Goal: Ask a question

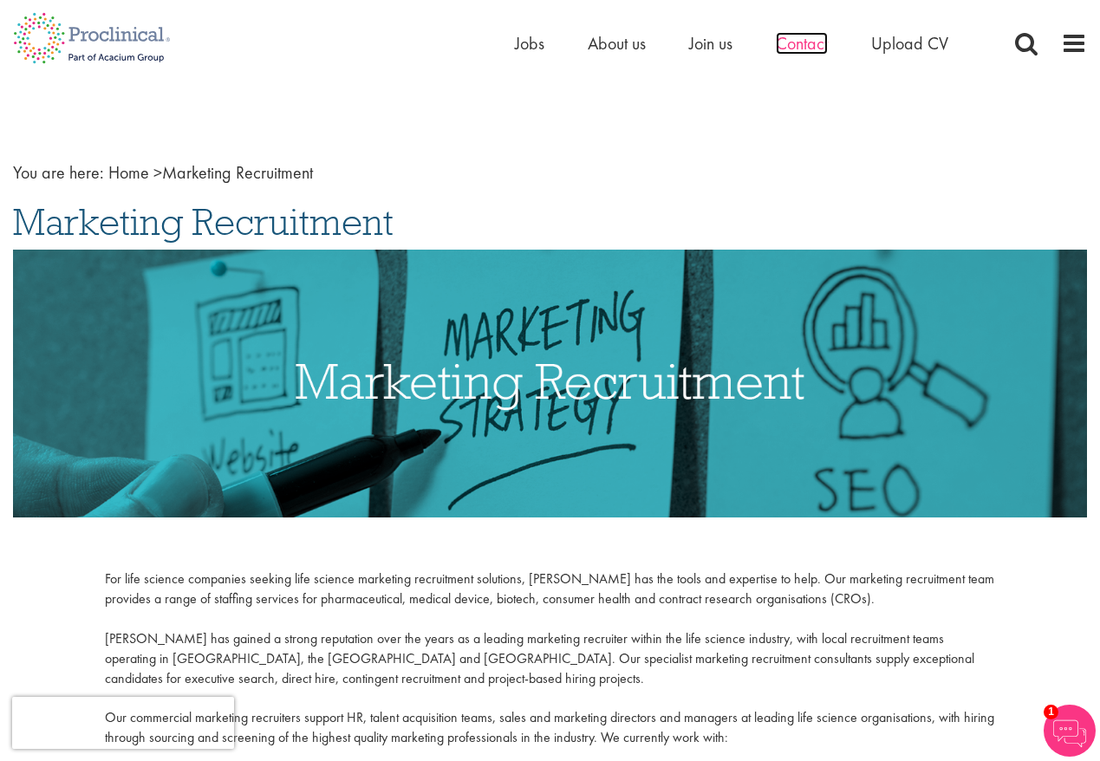
click at [816, 46] on span "Contact" at bounding box center [802, 43] width 52 height 23
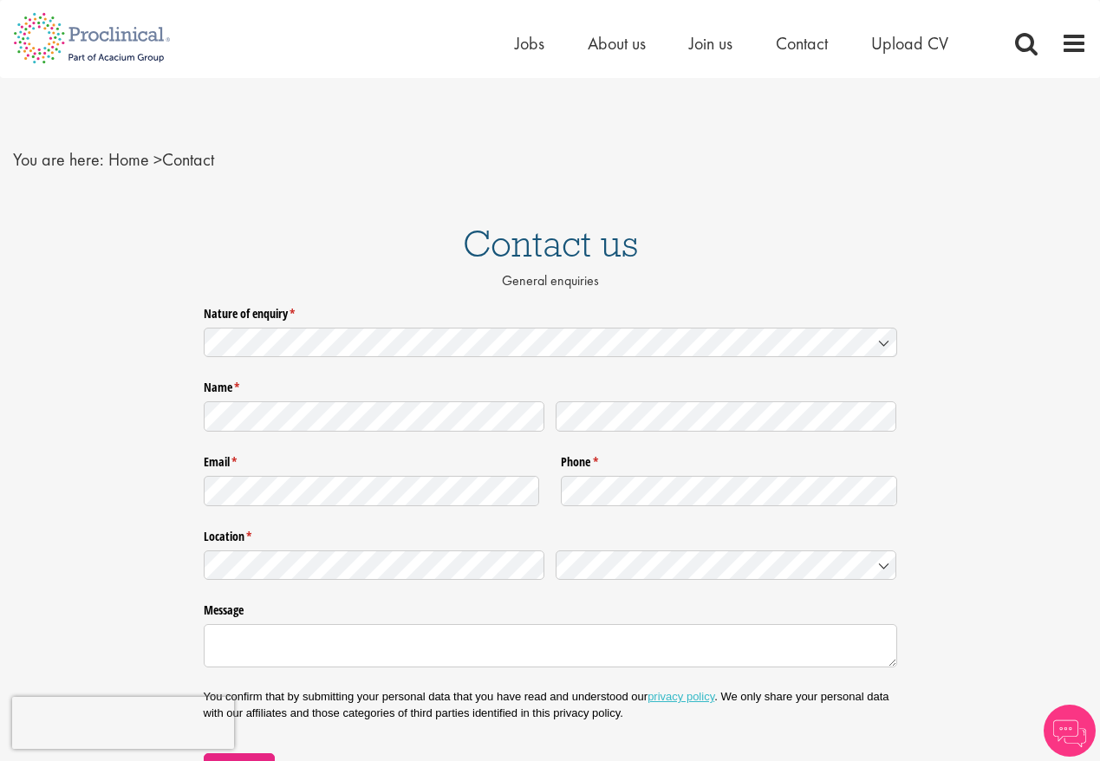
click at [881, 341] on icon at bounding box center [884, 343] width 9 height 4
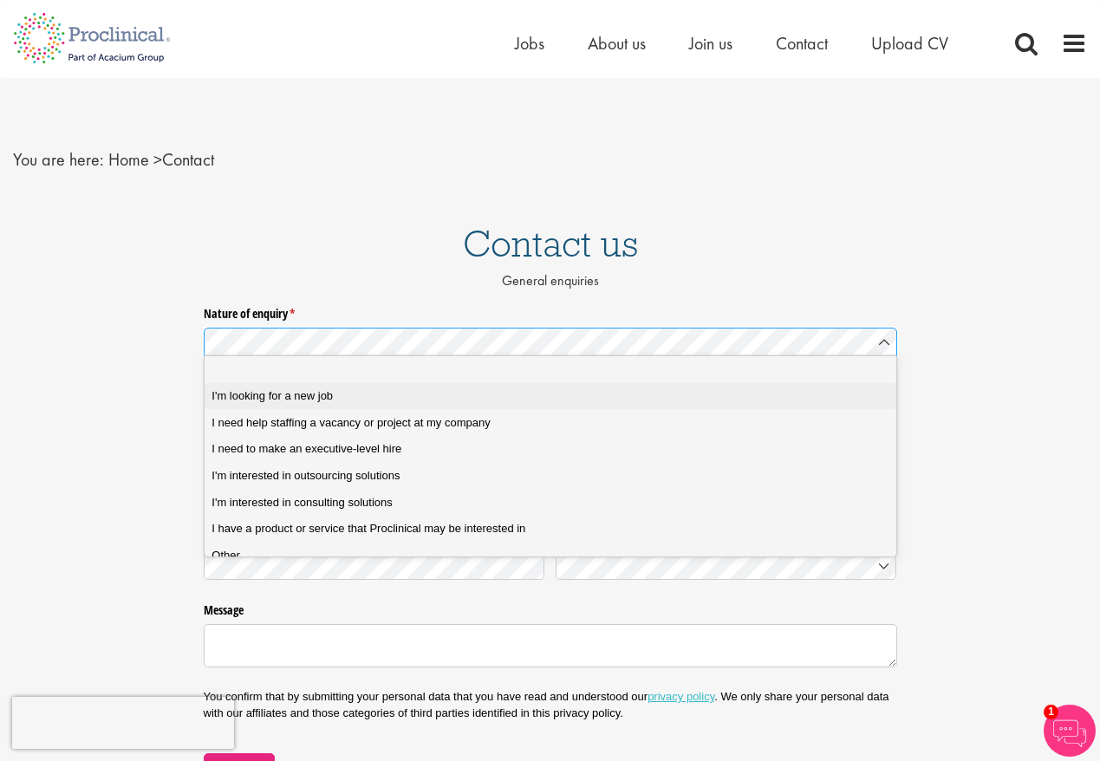
click at [281, 395] on span "I'm looking for a new job" at bounding box center [271, 396] width 121 height 16
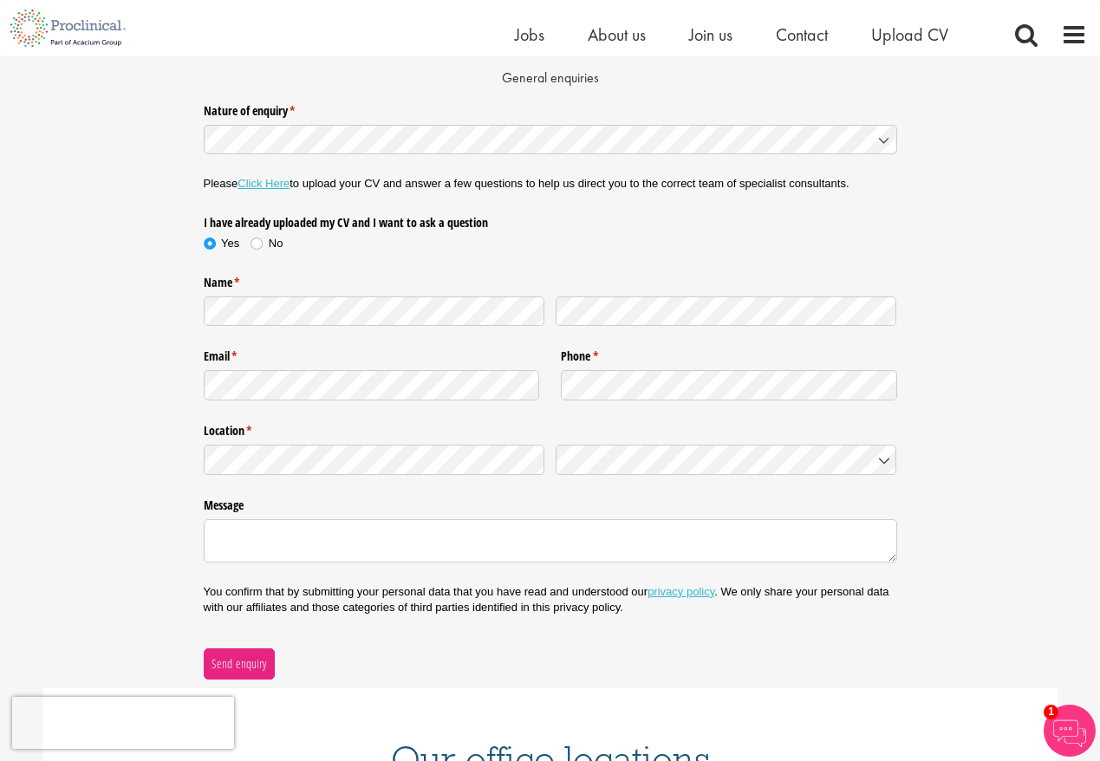
scroll to position [185, 0]
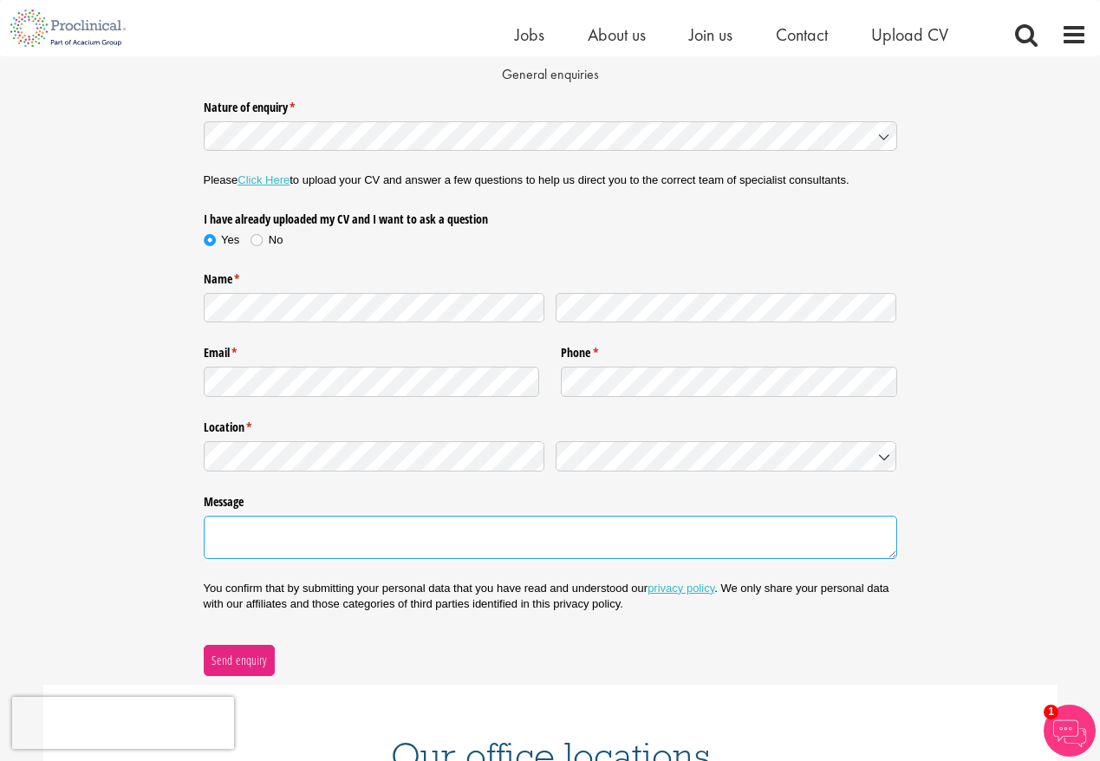
click at [346, 535] on textarea "Message" at bounding box center [550, 537] width 693 height 43
paste textarea "I am a Sr. Pharma Design and Marketing Strategist with 35 years experience, wit…"
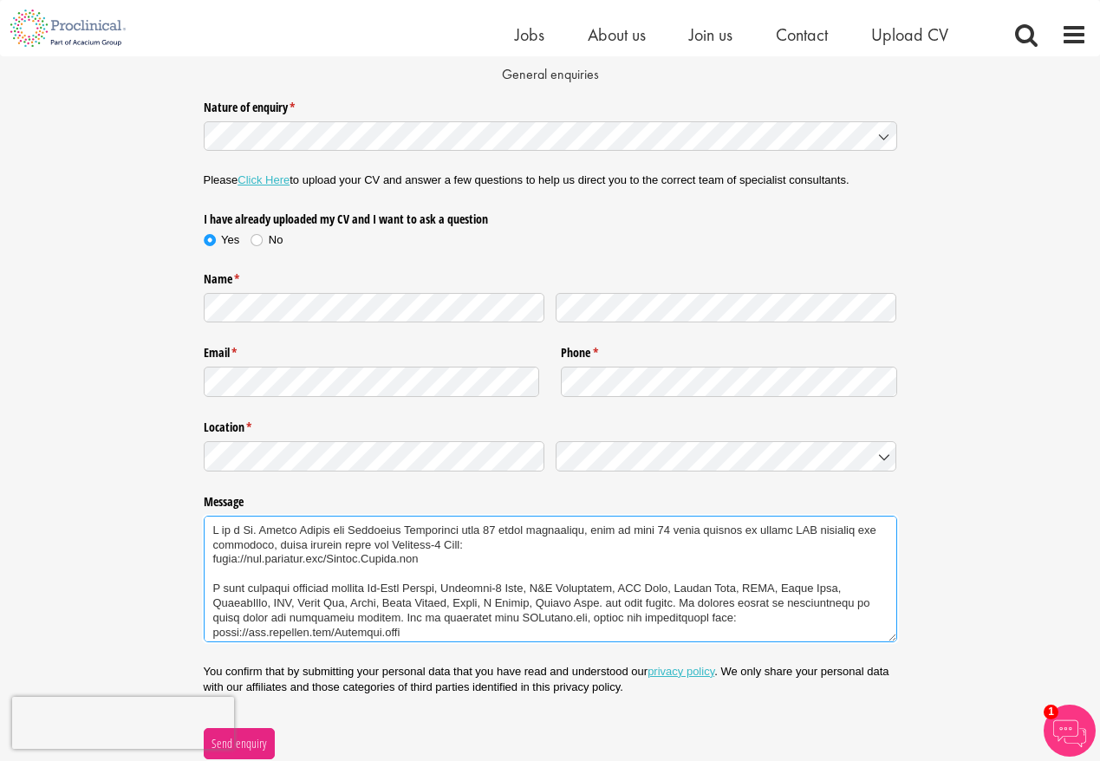
scroll to position [444, 0]
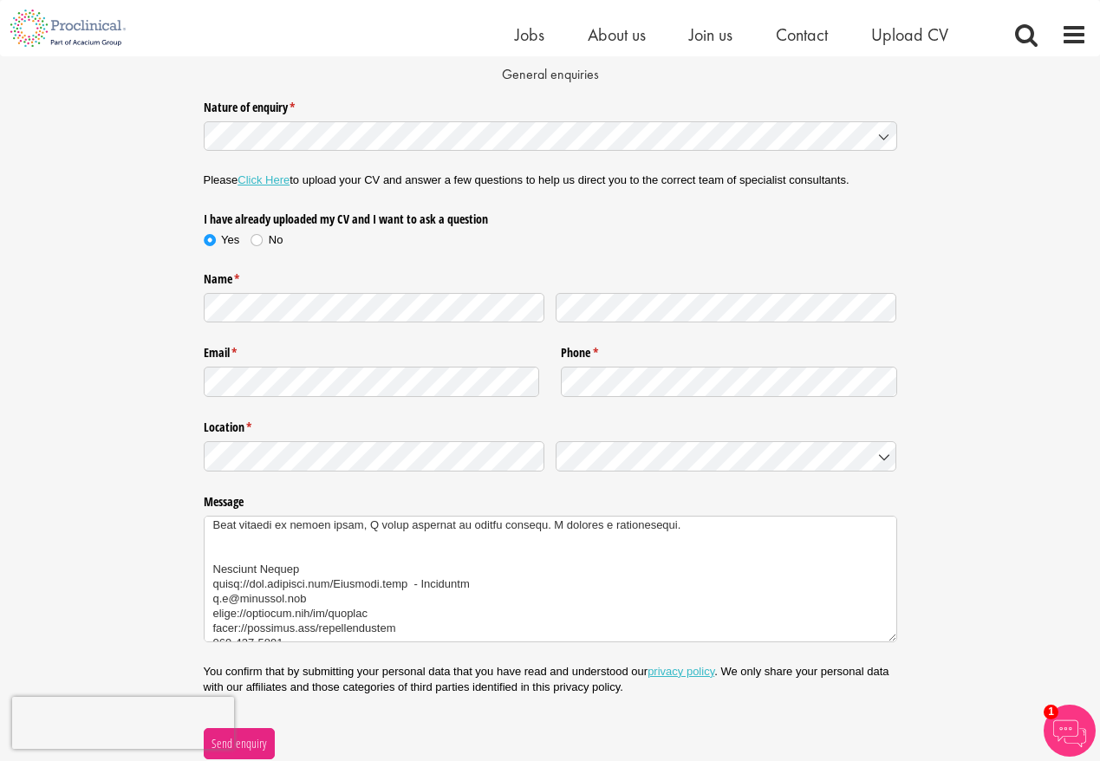
type textarea "I am a Sr. Pharma Design and Marketing Strategist with 35 years experience, wit…"
click at [272, 180] on link "Click Here" at bounding box center [263, 179] width 52 height 13
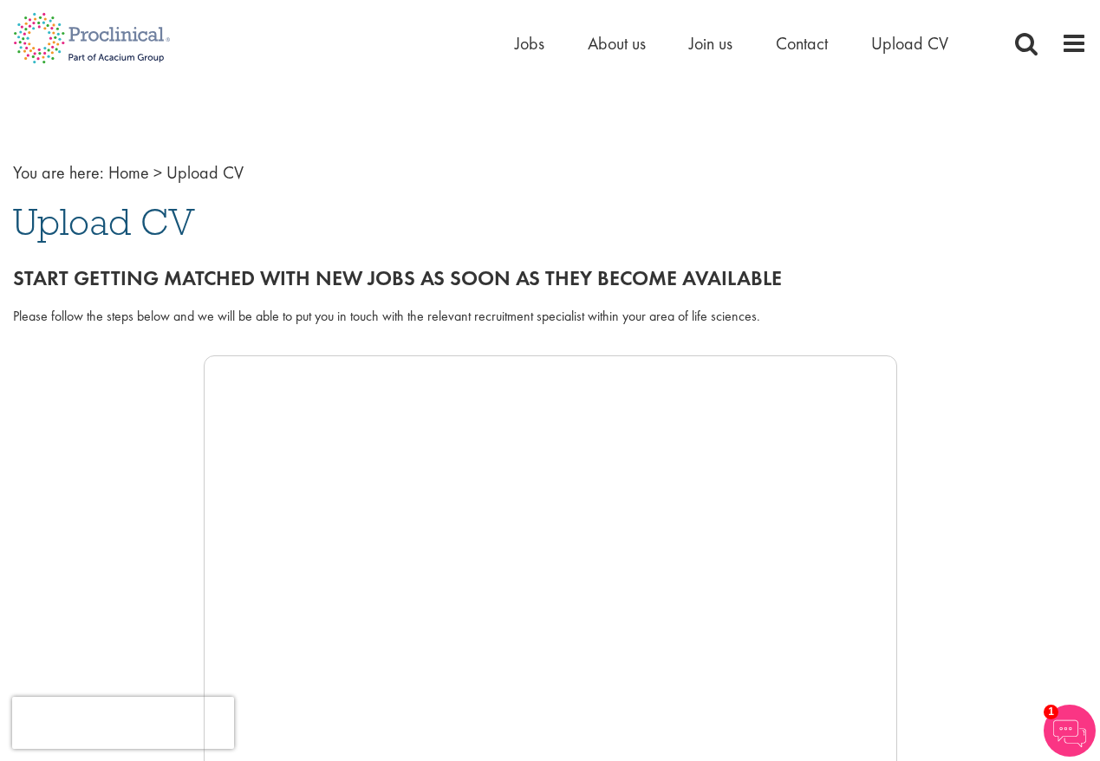
click at [55, 227] on span "Upload CV" at bounding box center [104, 221] width 182 height 47
click at [196, 171] on span "Upload CV" at bounding box center [204, 172] width 77 height 23
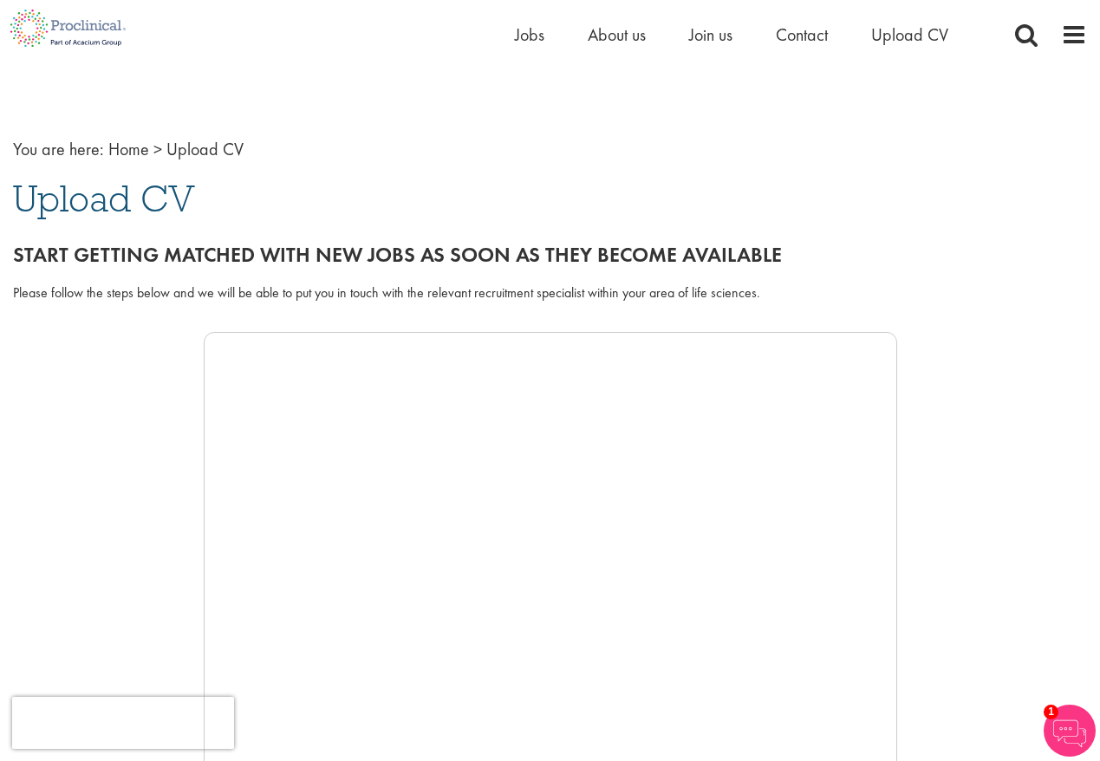
scroll to position [306, 0]
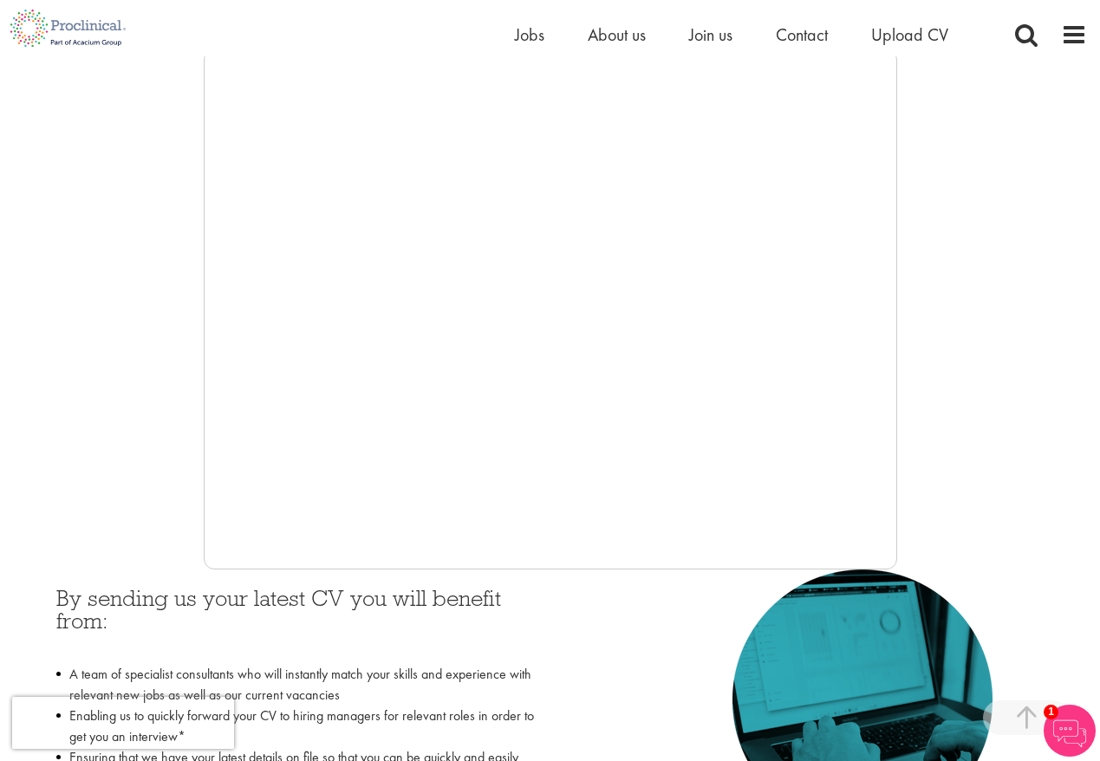
click at [121, 484] on div at bounding box center [550, 309] width 1074 height 520
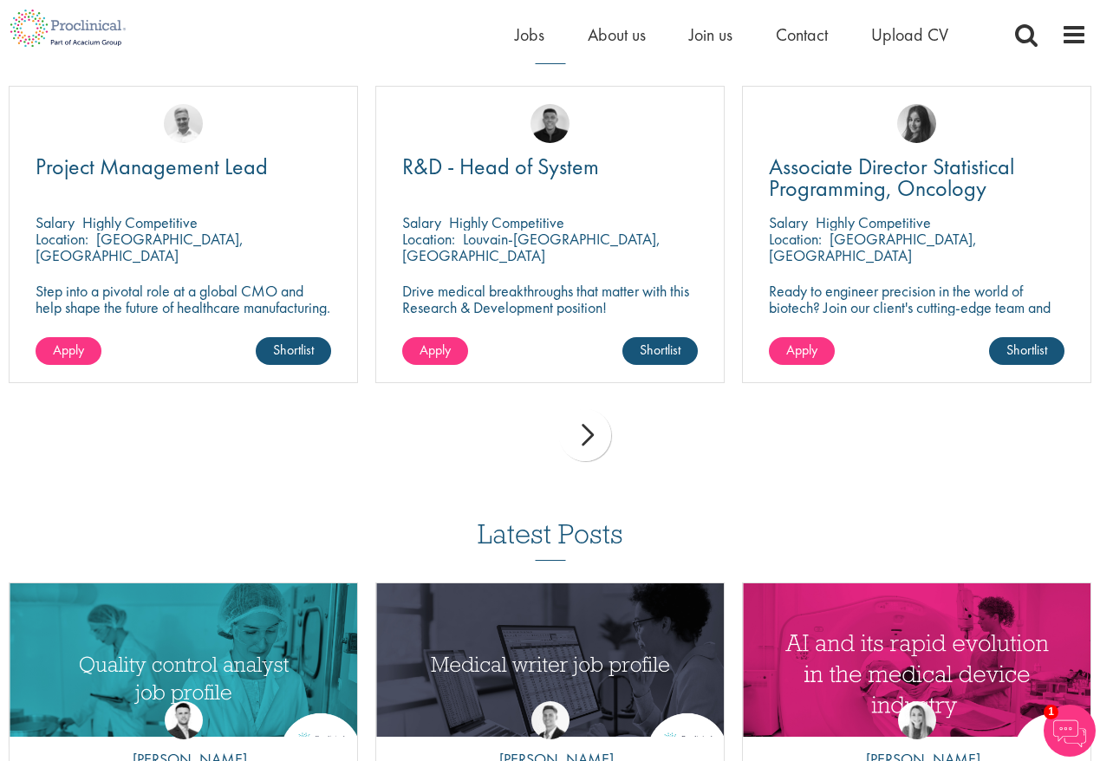
scroll to position [0, 0]
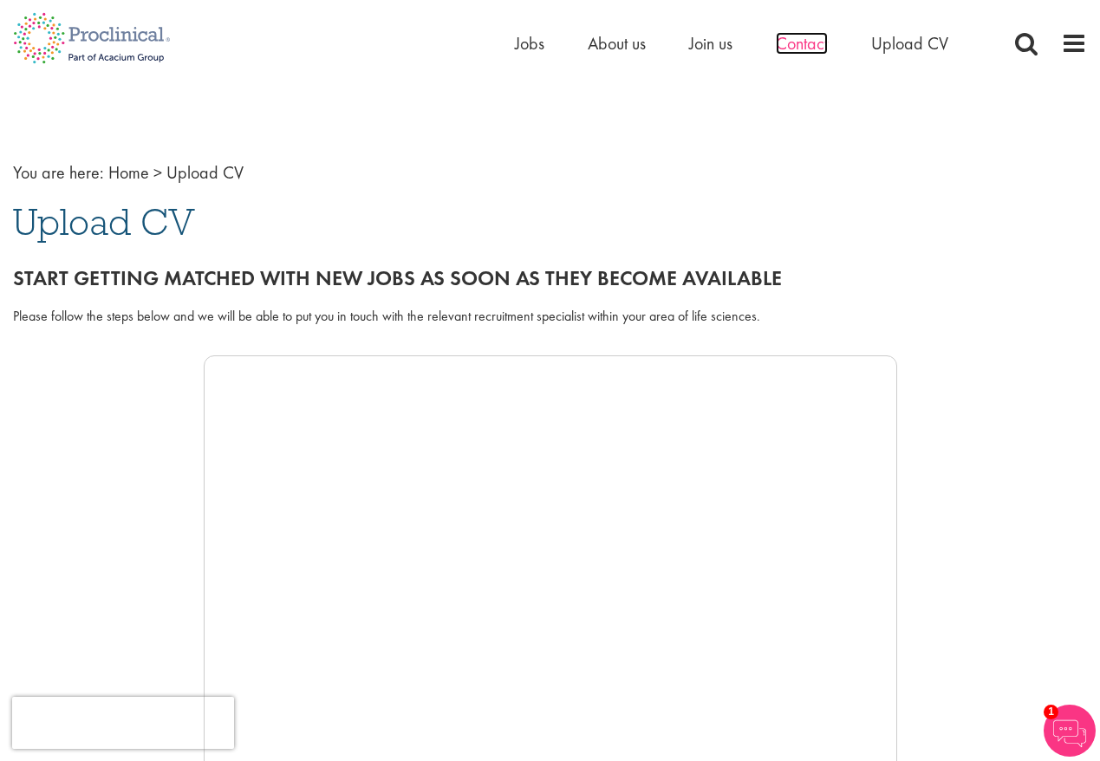
click at [802, 42] on span "Contact" at bounding box center [802, 43] width 52 height 23
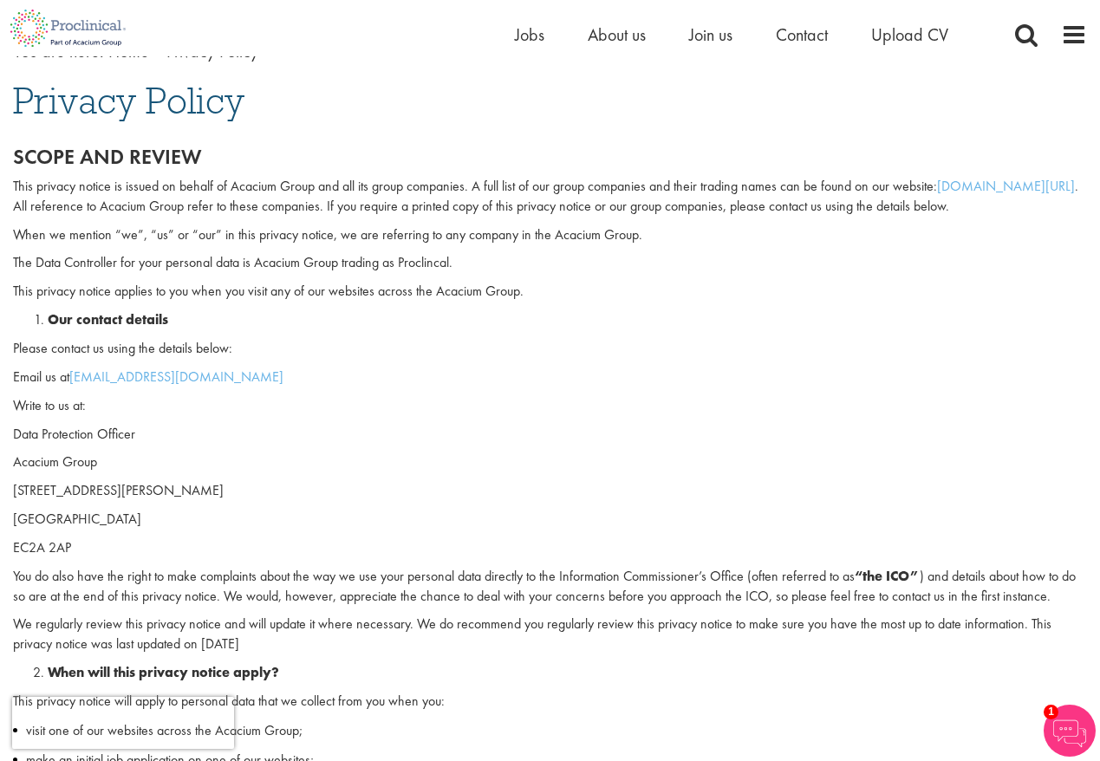
scroll to position [255, 0]
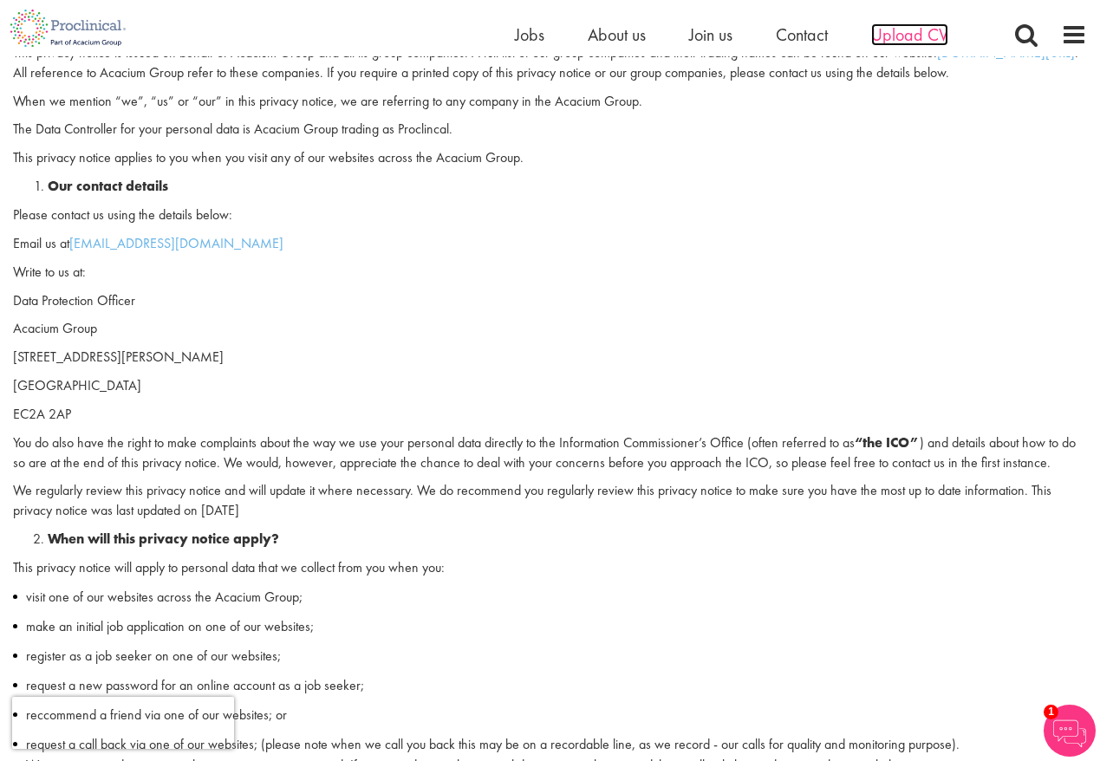
click at [908, 35] on span "Upload CV" at bounding box center [909, 34] width 77 height 23
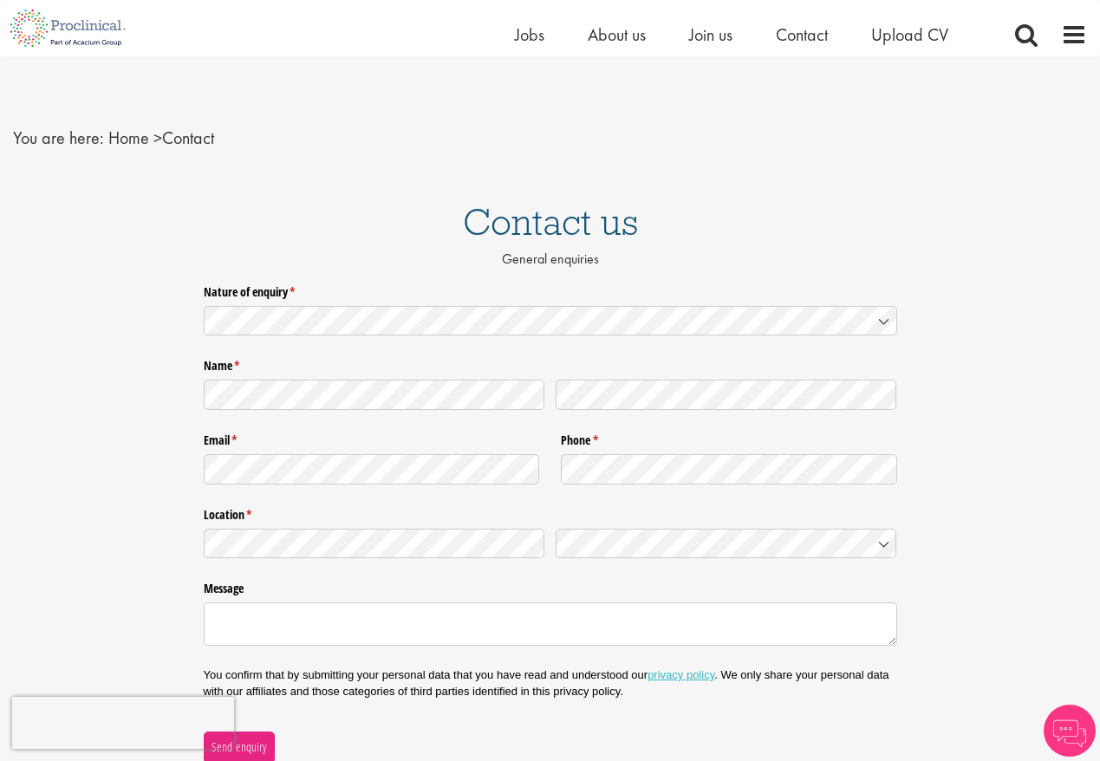
scroll to position [218, 0]
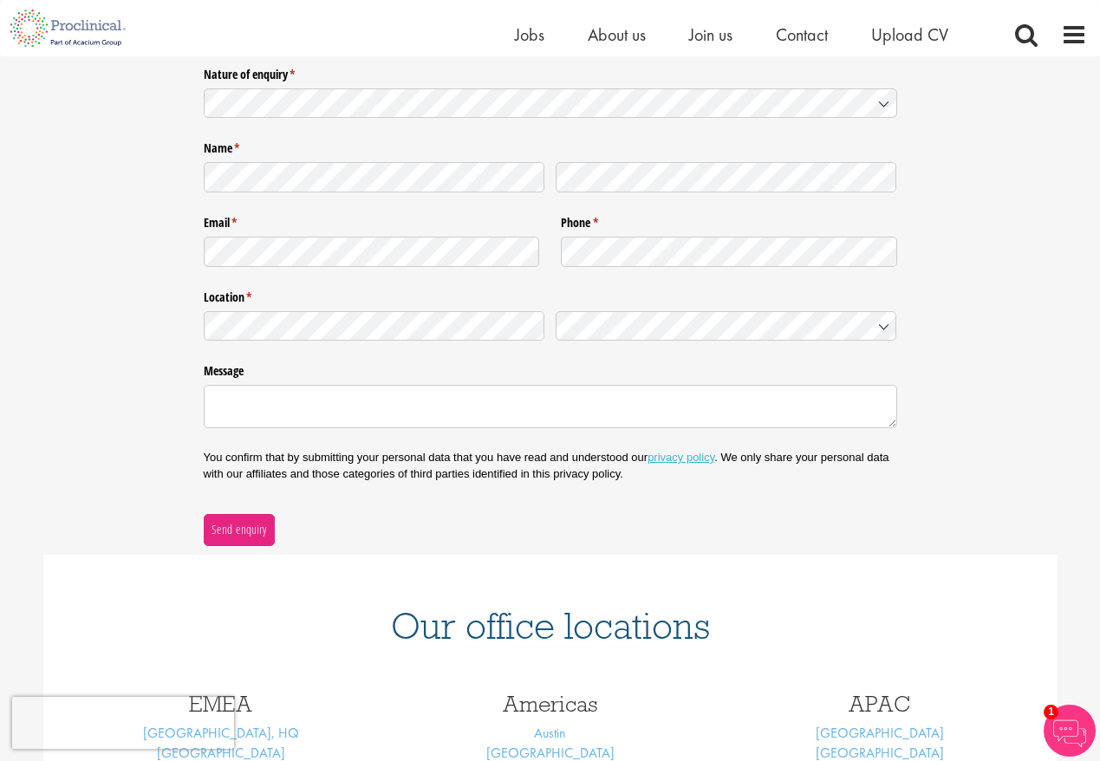
click at [887, 105] on icon at bounding box center [884, 104] width 14 height 14
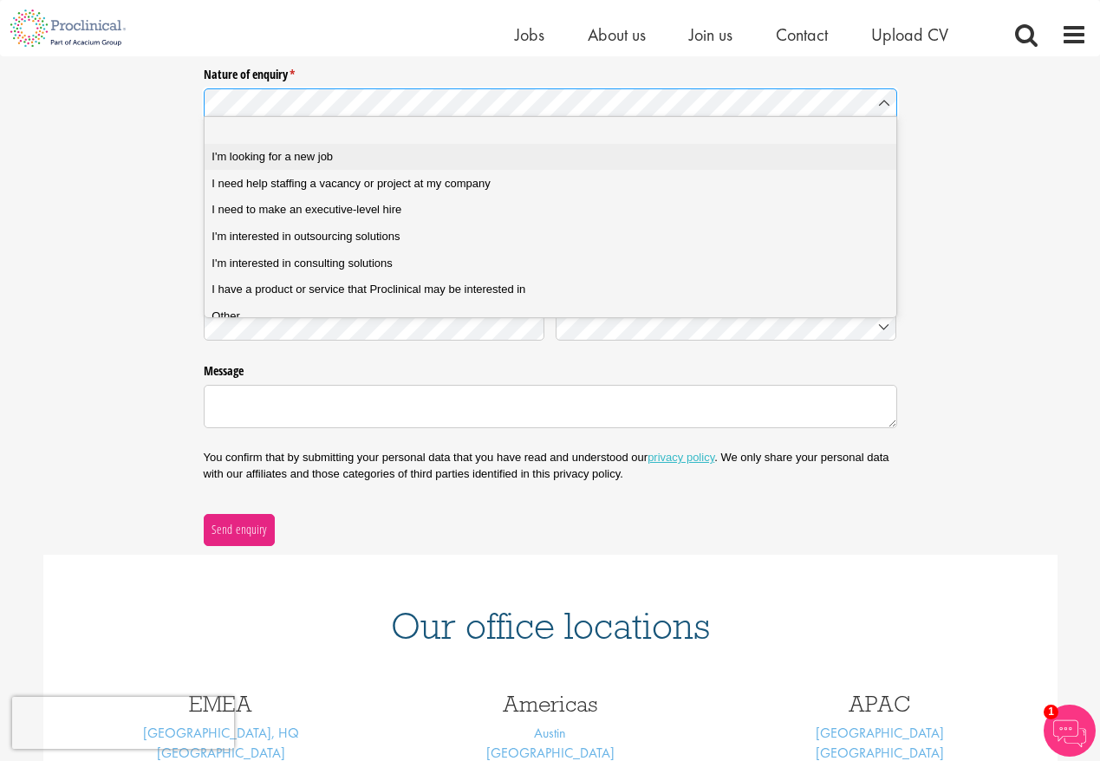
click at [347, 153] on div "I'm looking for a new job" at bounding box center [556, 157] width 690 height 16
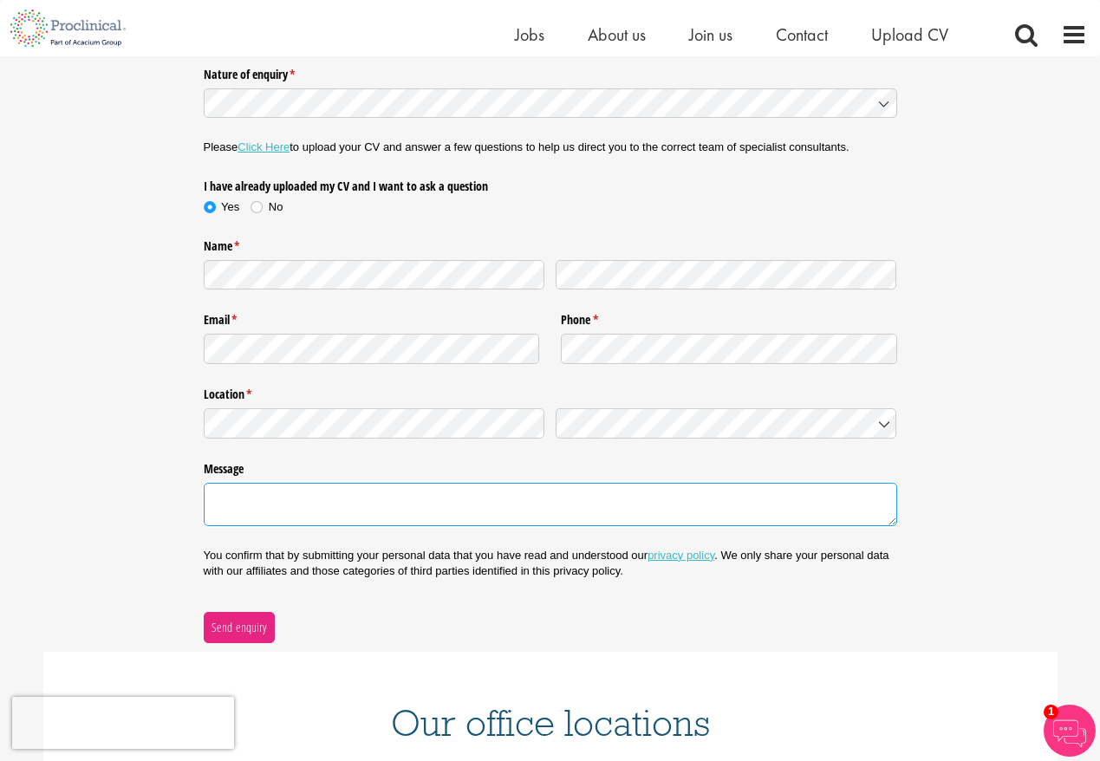
click at [301, 497] on textarea "Message" at bounding box center [550, 504] width 693 height 43
paste textarea "L ip d Si. Ametco Adipis eli Seddoeius Temporinci utla 32 etdol magnaaliqu, eni…"
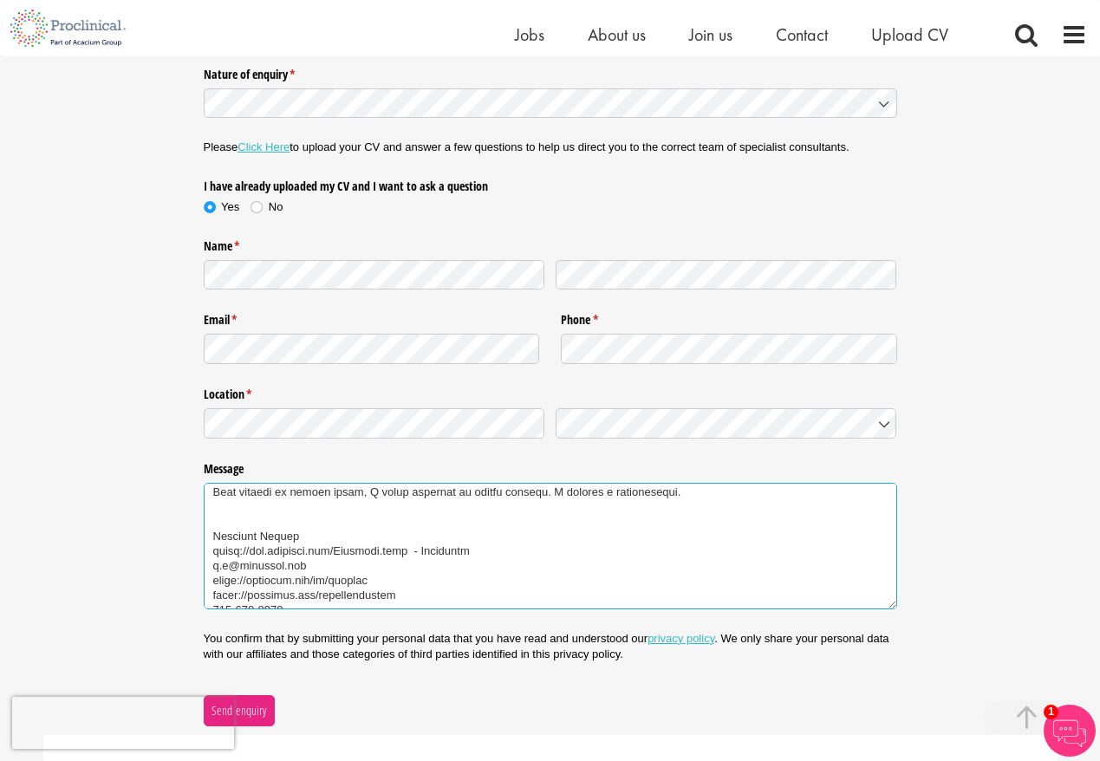
scroll to position [265, 0]
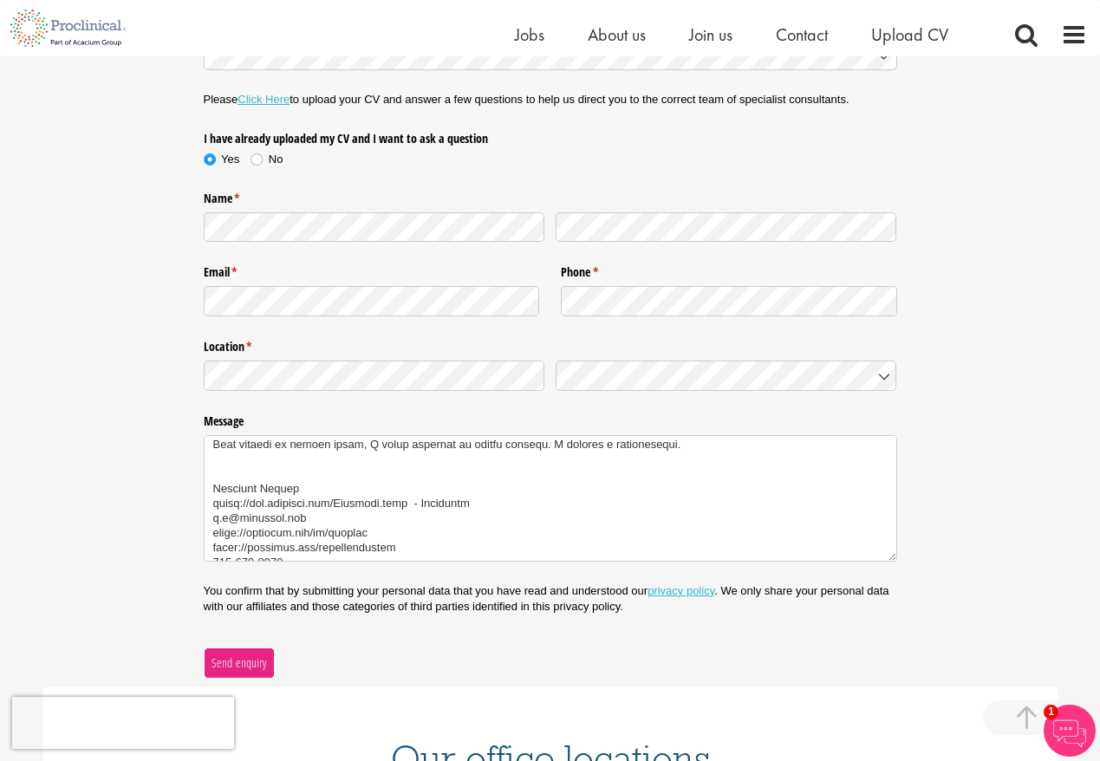
type textarea "L ip d Si. Ametco Adipis eli Seddoeius Temporinci utla 32 etdol magnaaliqu, eni…"
click at [243, 663] on span "Send enquiry" at bounding box center [239, 662] width 56 height 19
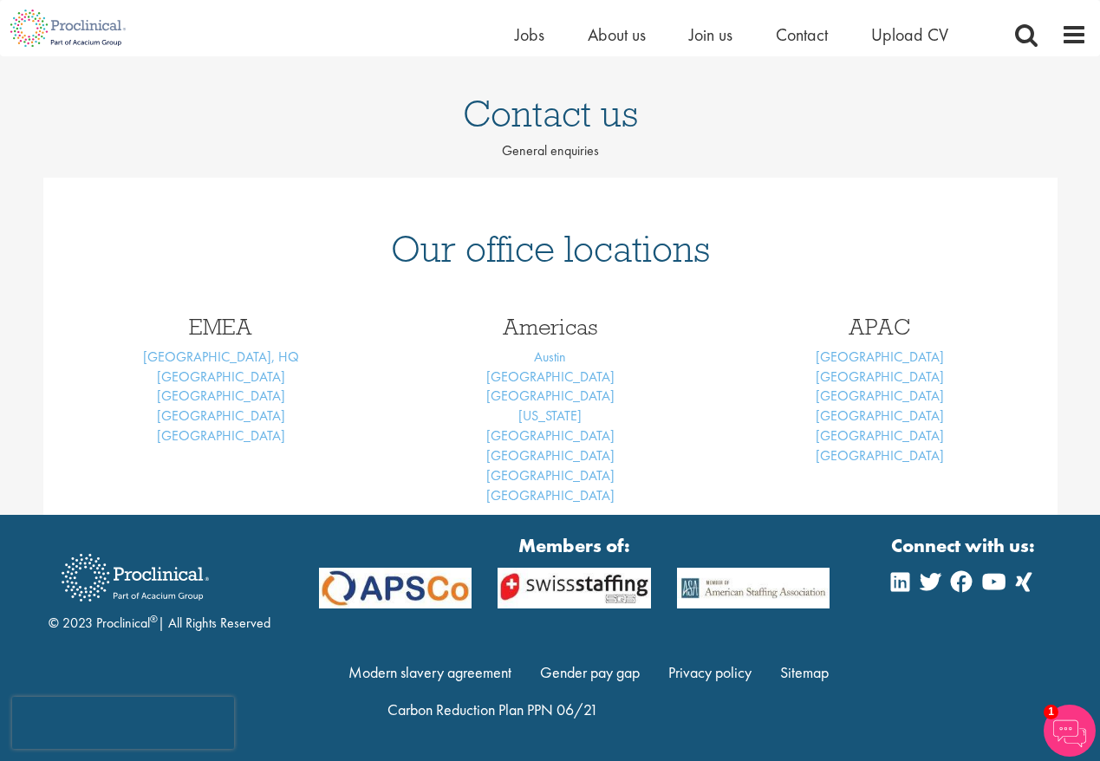
scroll to position [101, 0]
